Goal: Find specific page/section: Find specific page/section

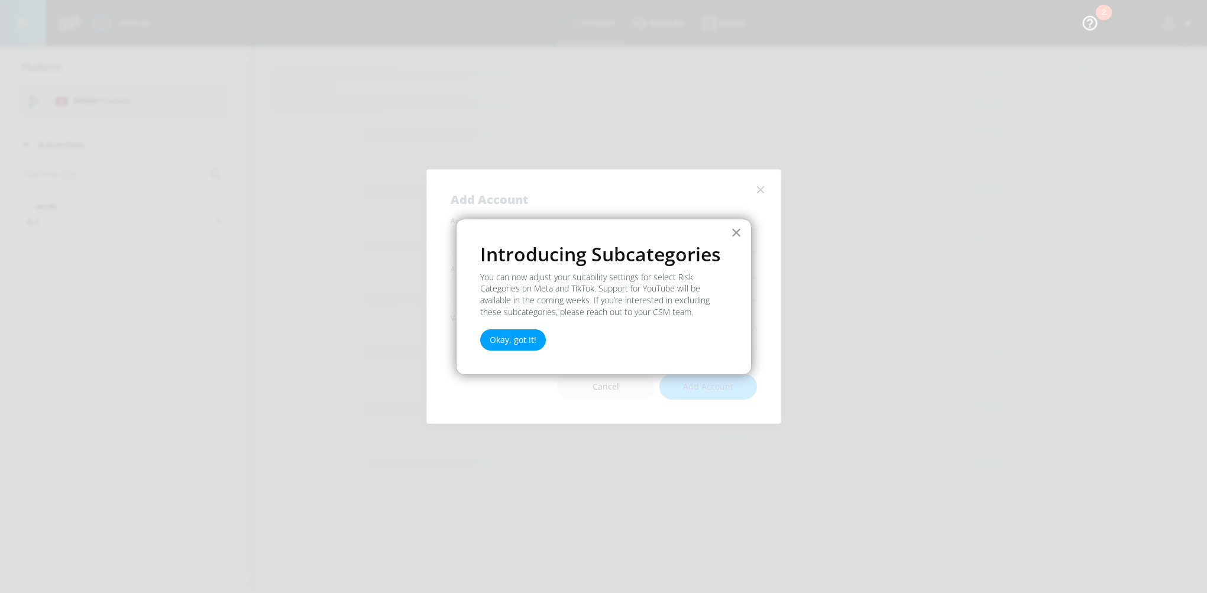
click at [740, 232] on button "×" at bounding box center [736, 232] width 11 height 19
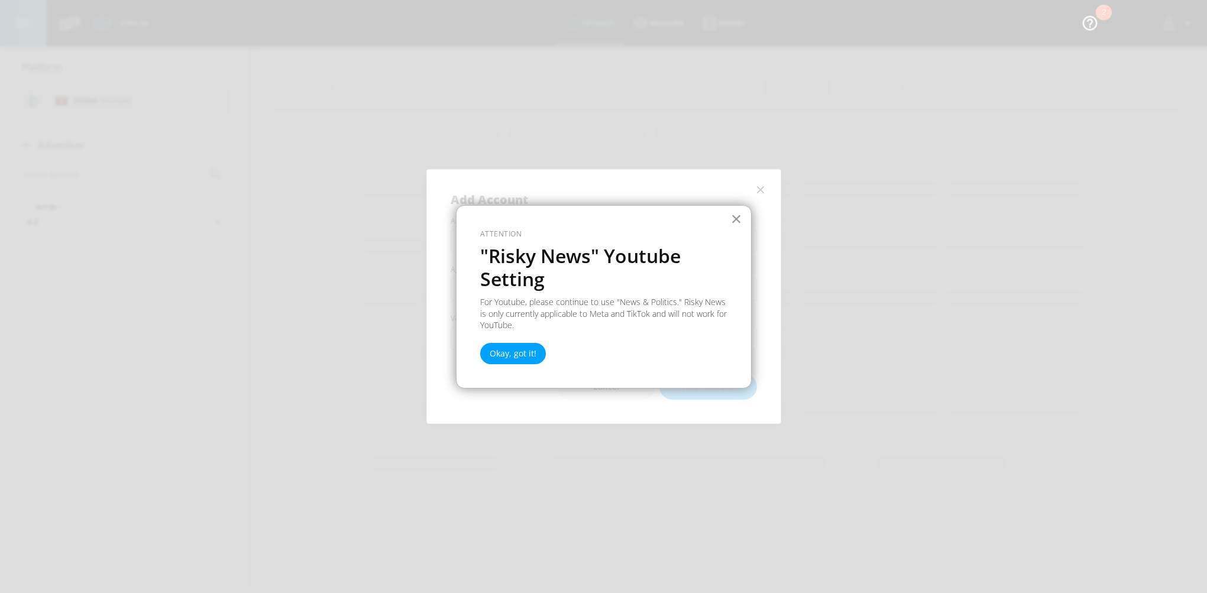
click at [735, 219] on button "×" at bounding box center [736, 218] width 11 height 19
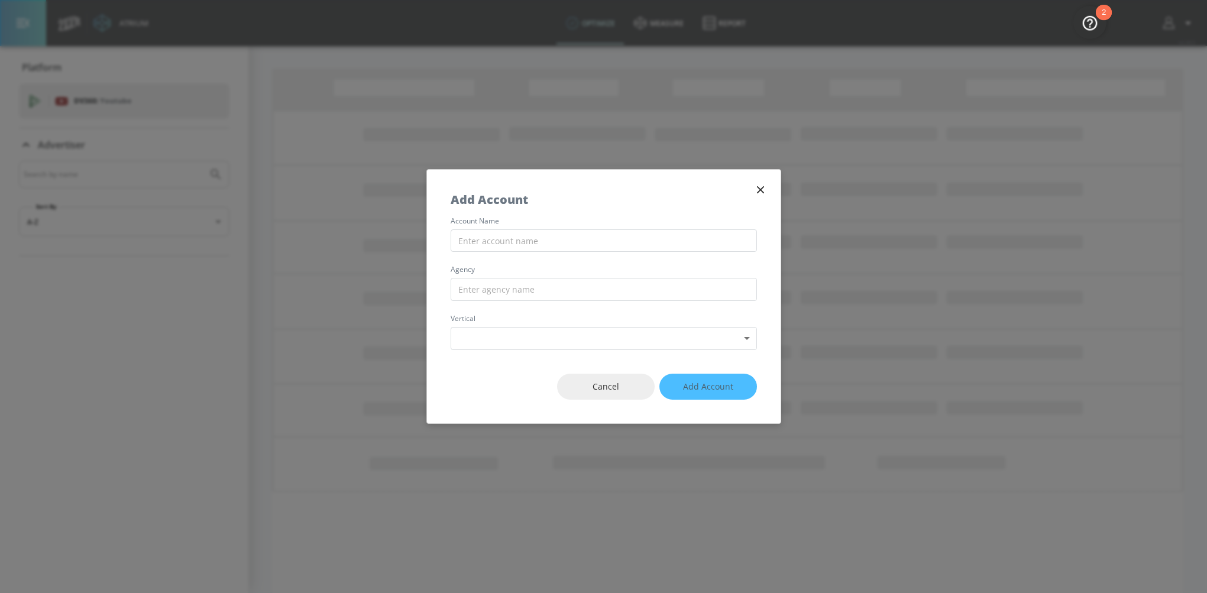
click at [763, 186] on icon "button" at bounding box center [759, 189] width 7 height 7
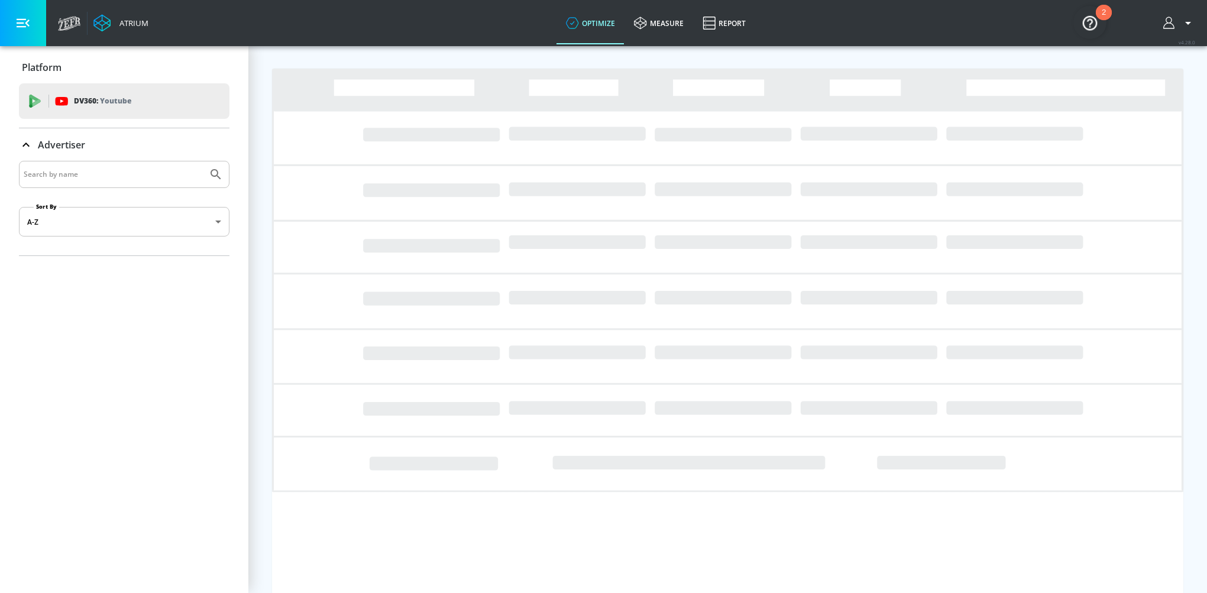
click at [192, 177] on input "Search by name" at bounding box center [113, 174] width 179 height 15
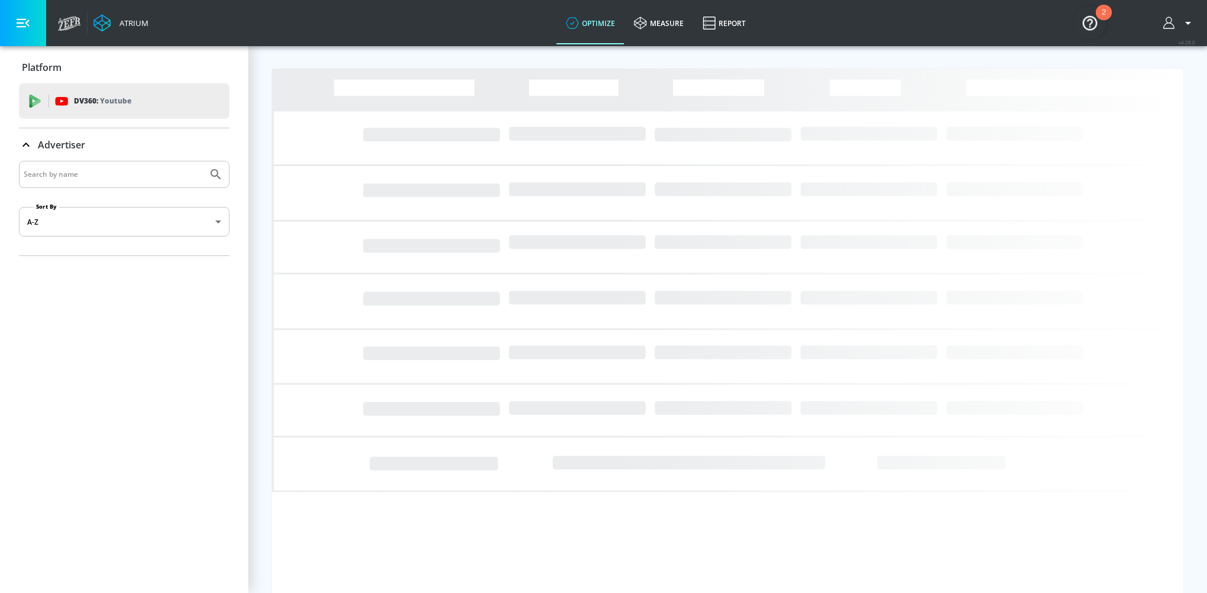
click at [1101, 12] on div "2" at bounding box center [1103, 19] width 4 height 15
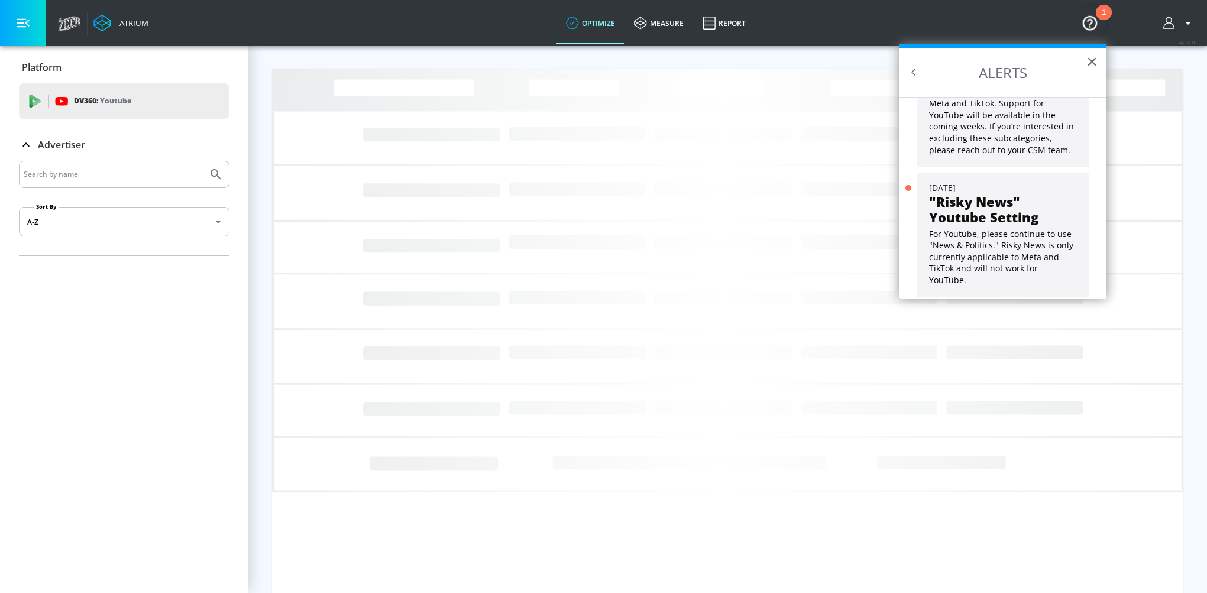
scroll to position [95, 0]
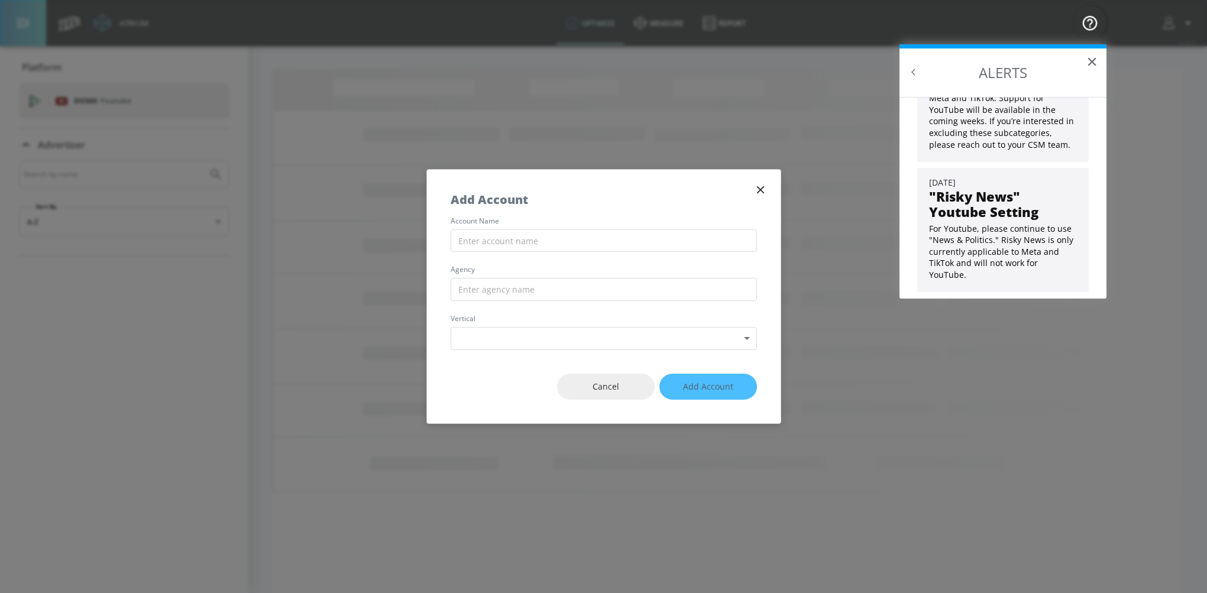
click at [758, 190] on icon "button" at bounding box center [760, 189] width 13 height 13
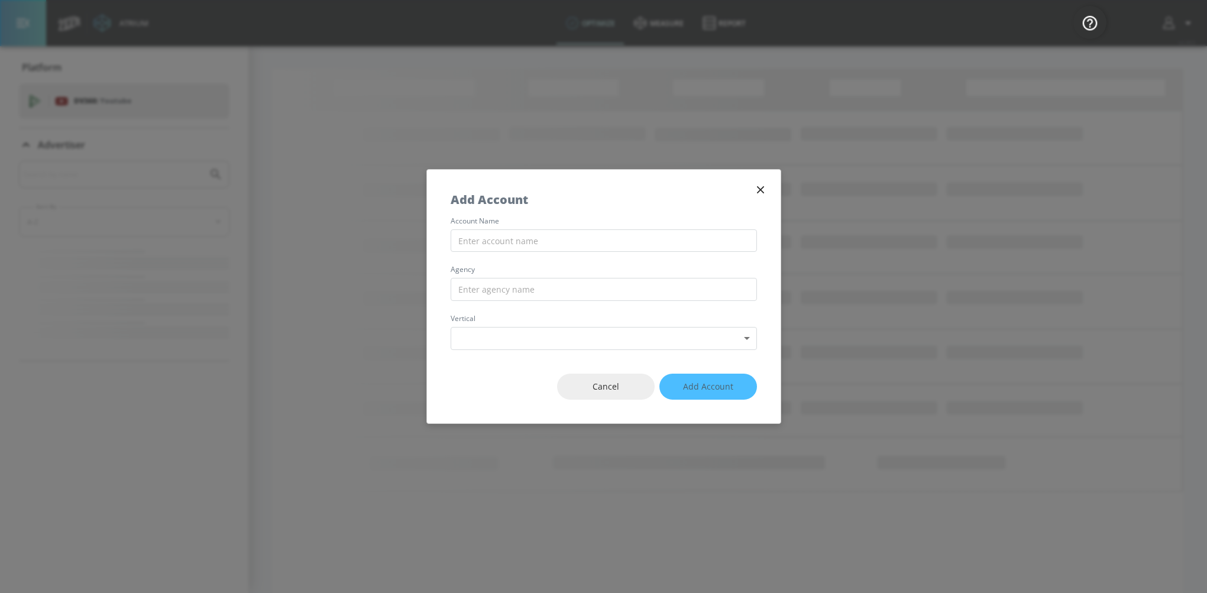
click at [759, 184] on icon "button" at bounding box center [760, 189] width 13 height 13
